Goal: Check status: Check status

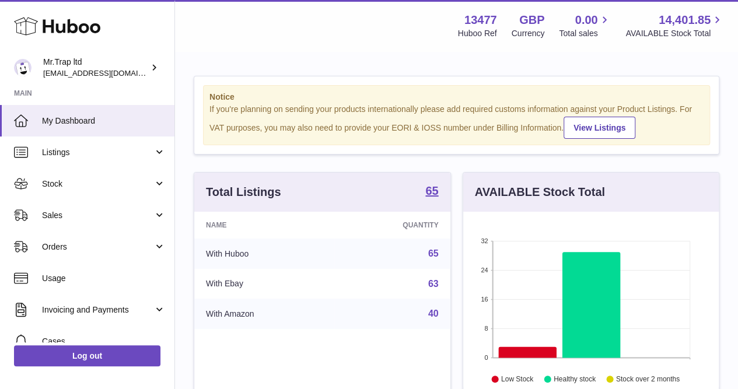
scroll to position [182, 256]
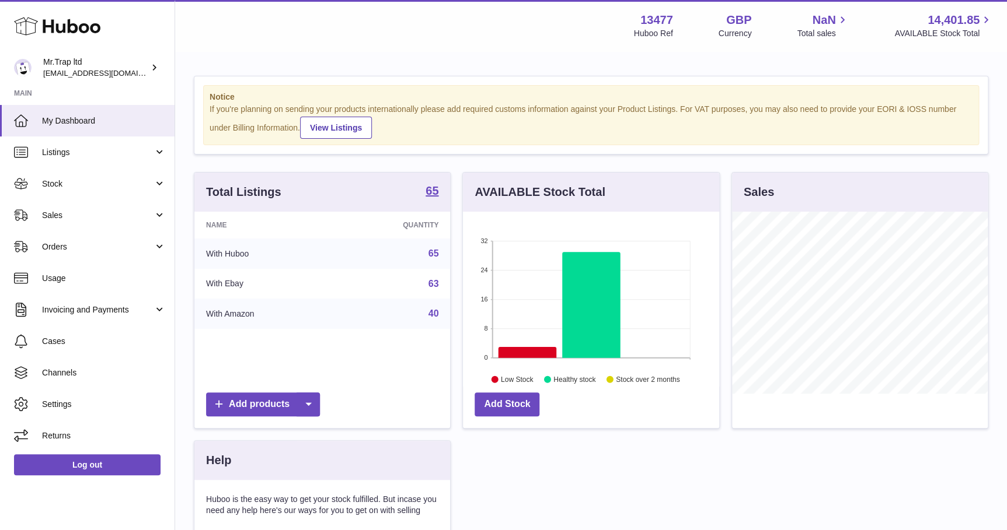
scroll to position [181, 256]
click at [32, 205] on link "Sales" at bounding box center [87, 216] width 174 height 32
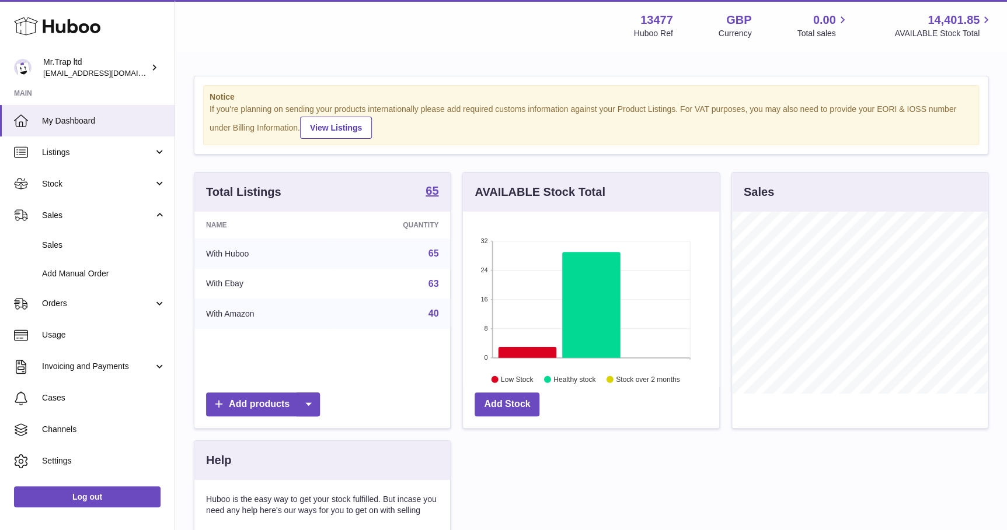
click at [90, 250] on link "Sales" at bounding box center [87, 245] width 174 height 29
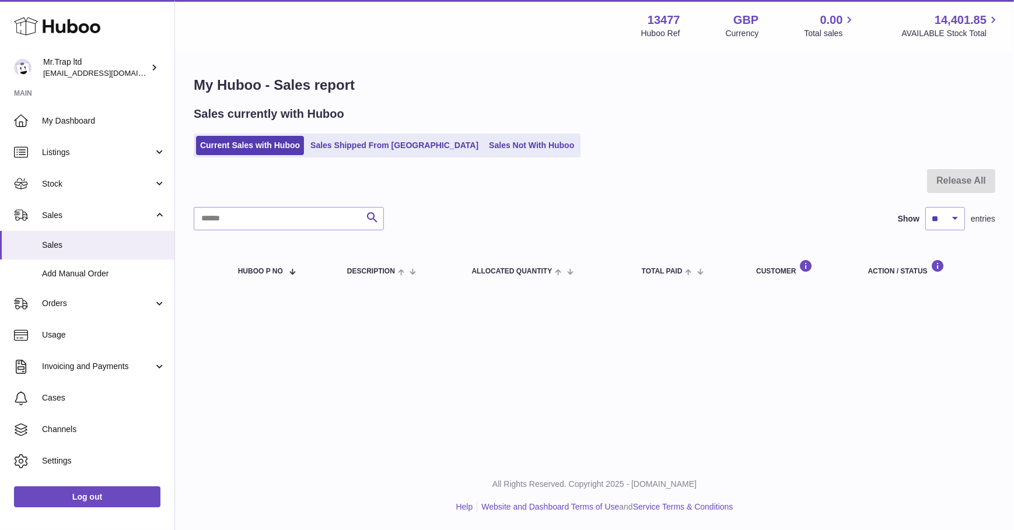
click at [485, 146] on link "Sales Not With Huboo" at bounding box center [531, 145] width 93 height 19
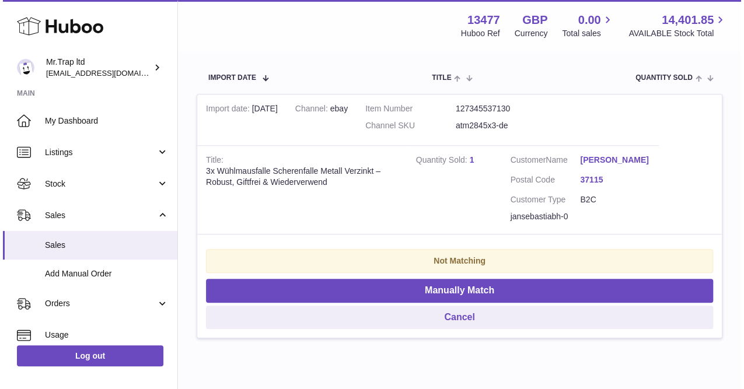
scroll to position [233, 0]
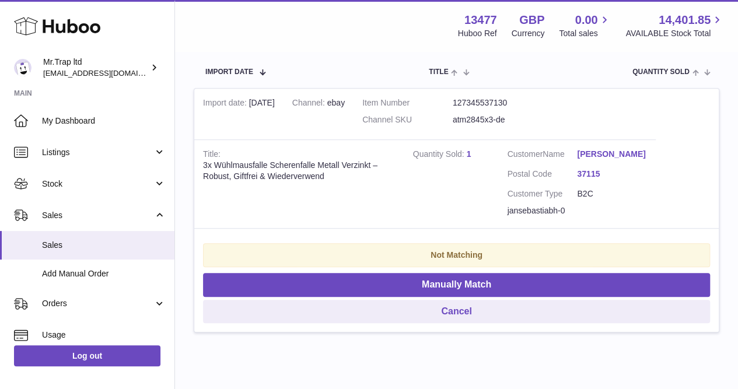
click at [628, 154] on link "Jan Sebastian Böhm" at bounding box center [612, 154] width 70 height 11
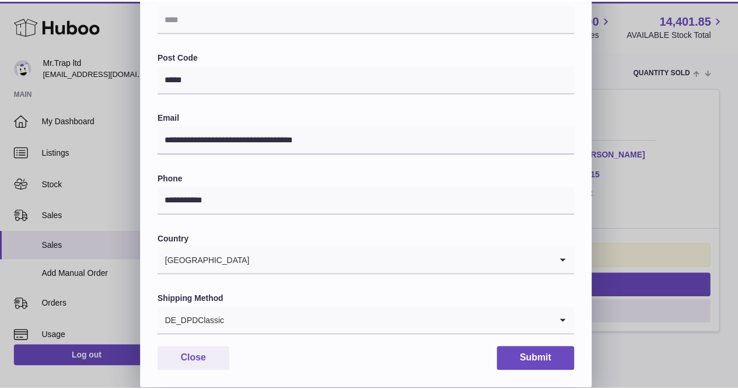
scroll to position [312, 0]
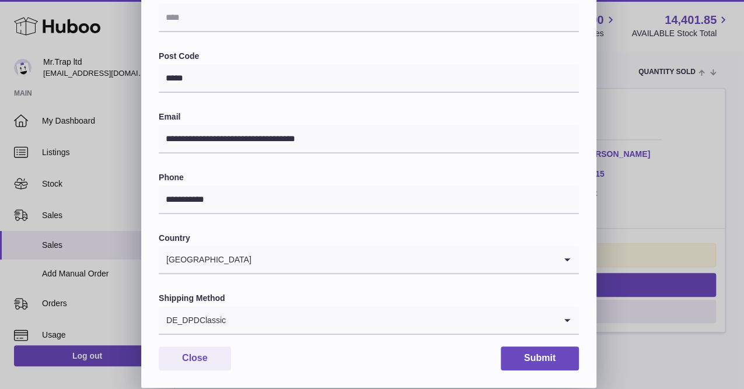
click at [640, 111] on div "**********" at bounding box center [372, 38] width 744 height 700
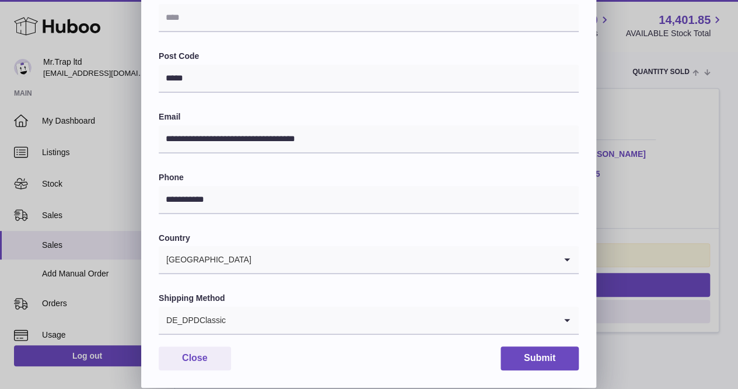
scroll to position [0, 0]
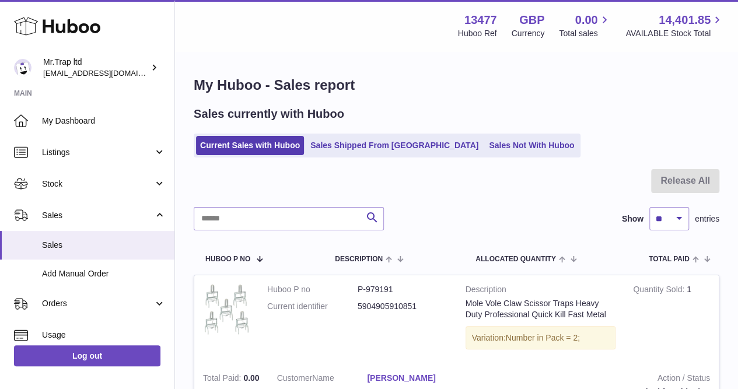
click at [382, 142] on link "Sales Shipped From [GEOGRAPHIC_DATA]" at bounding box center [394, 145] width 176 height 19
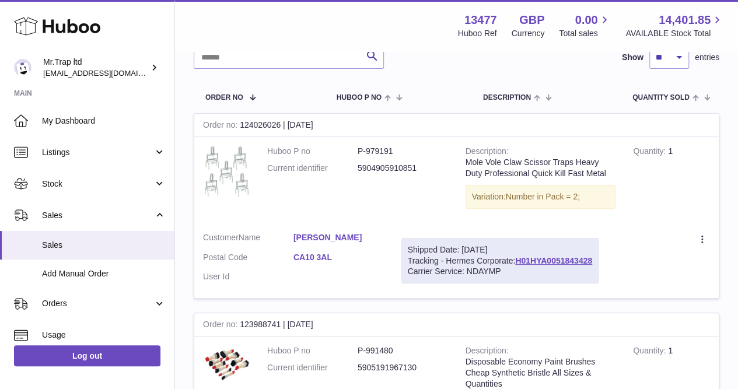
scroll to position [194, 0]
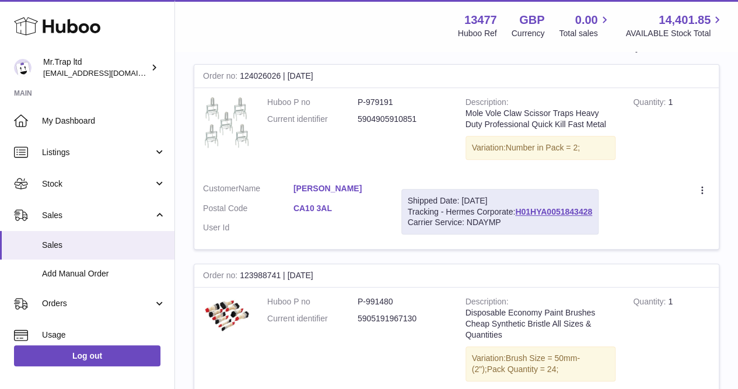
drag, startPoint x: 511, startPoint y: 210, endPoint x: 599, endPoint y: 212, distance: 88.7
click at [599, 212] on div "Shipped Date: [DATE] Tracking - Hermes Corporate: H01HYA0051843428 Carrier Serv…" at bounding box center [499, 212] width 197 height 46
drag, startPoint x: 599, startPoint y: 212, endPoint x: 565, endPoint y: 212, distance: 33.8
drag, startPoint x: 565, startPoint y: 212, endPoint x: 533, endPoint y: 225, distance: 34.9
click at [533, 225] on div "Carrier Service: NDAYMP" at bounding box center [500, 222] width 184 height 11
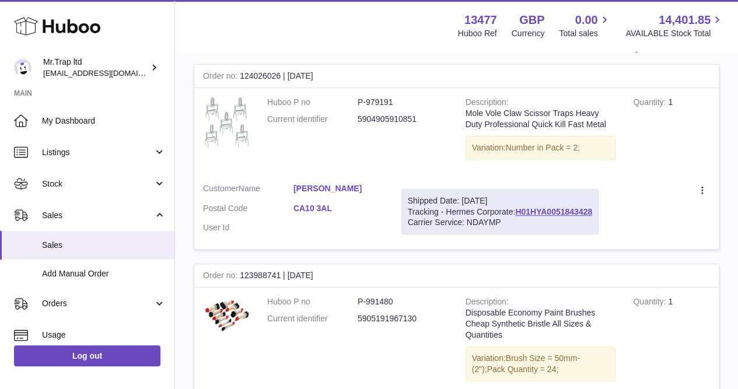
drag, startPoint x: 515, startPoint y: 209, endPoint x: 594, endPoint y: 212, distance: 79.4
click at [594, 212] on div "Shipped Date: [DATE] Tracking - Hermes Corporate: H01HYA0051843428 Carrier Serv…" at bounding box center [499, 212] width 197 height 46
copy div "H01HYA0051843428"
